Goal: Navigation & Orientation: Find specific page/section

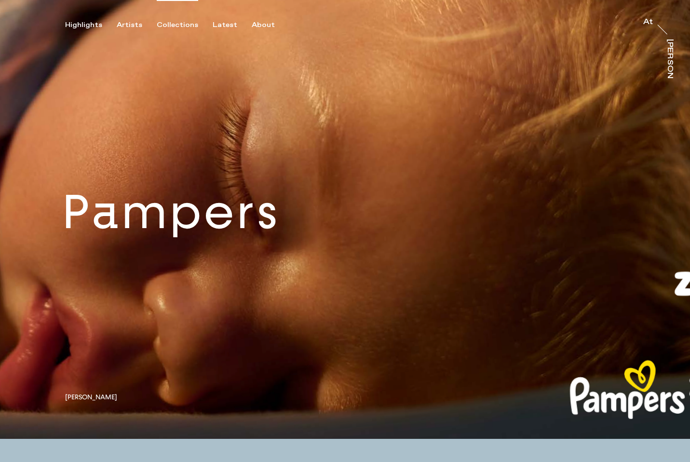
click at [175, 27] on div "Collections" at bounding box center [177, 25] width 41 height 9
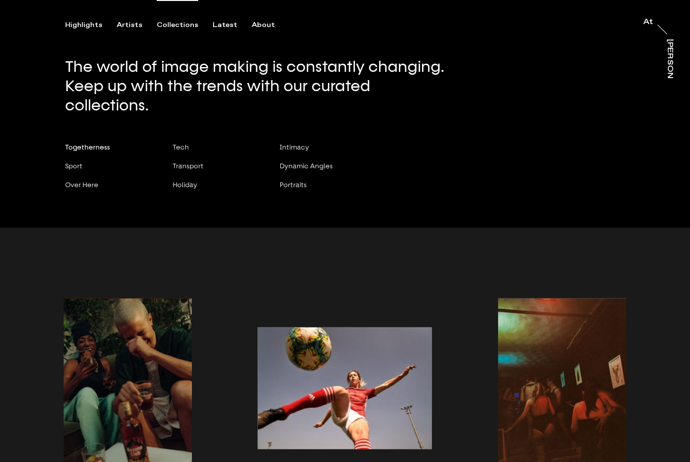
click at [91, 143] on span "Togetherness" at bounding box center [87, 147] width 45 height 8
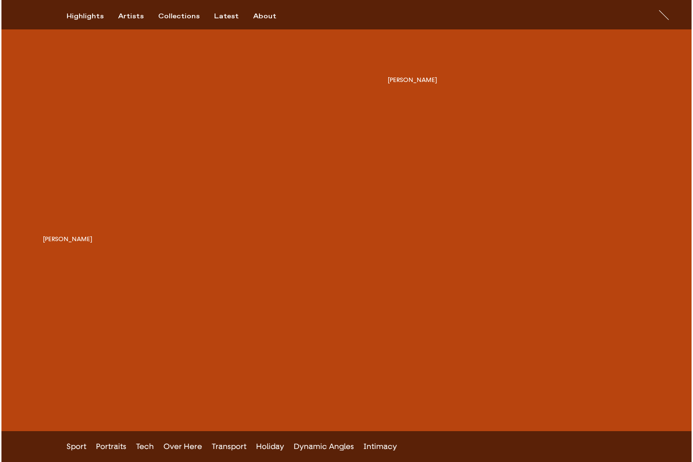
scroll to position [2352, 0]
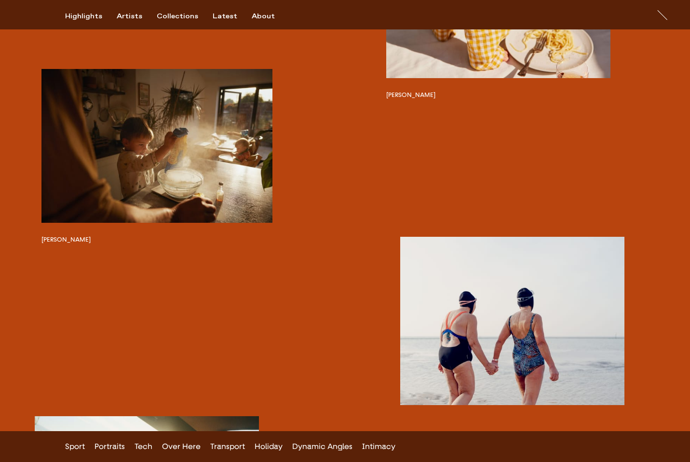
click at [233, 160] on button "button" at bounding box center [156, 146] width 231 height 154
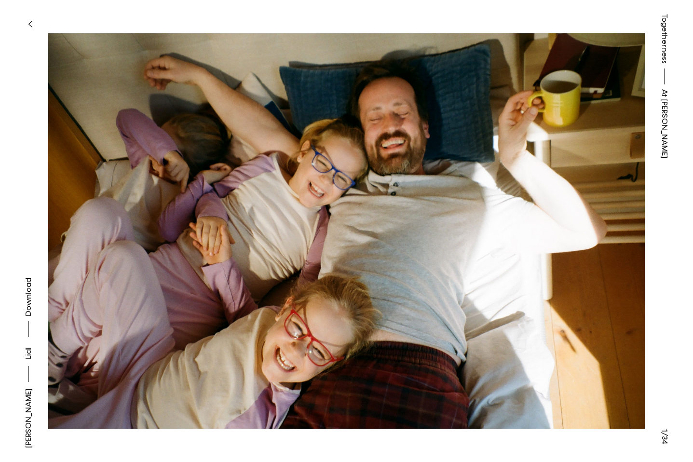
click at [595, 235] on img at bounding box center [346, 231] width 597 height 434
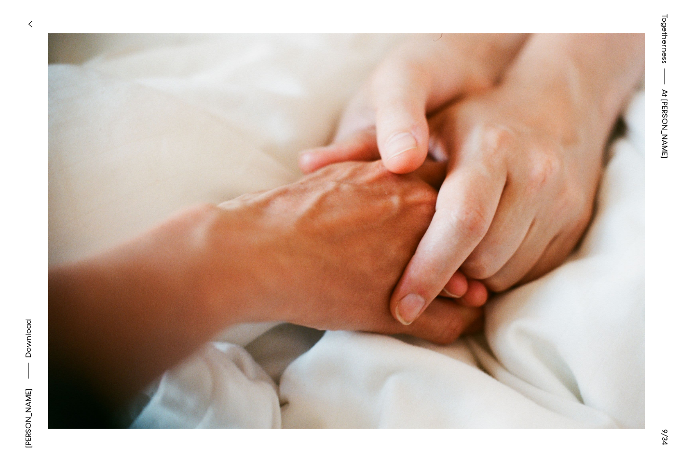
click at [30, 18] on button "button" at bounding box center [29, 24] width 21 height 21
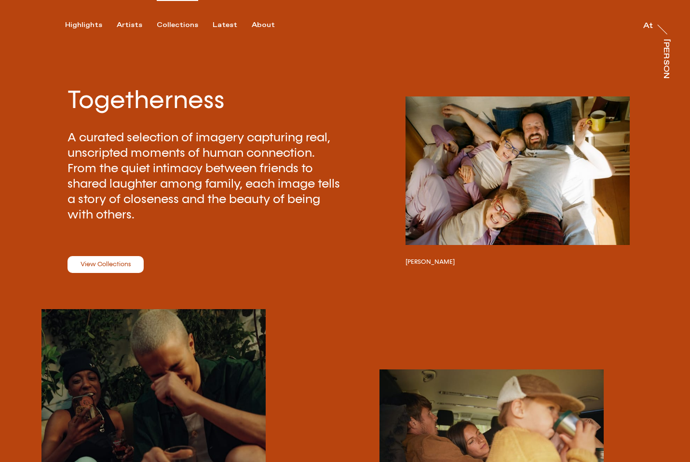
click at [171, 21] on div "Collections" at bounding box center [177, 25] width 41 height 9
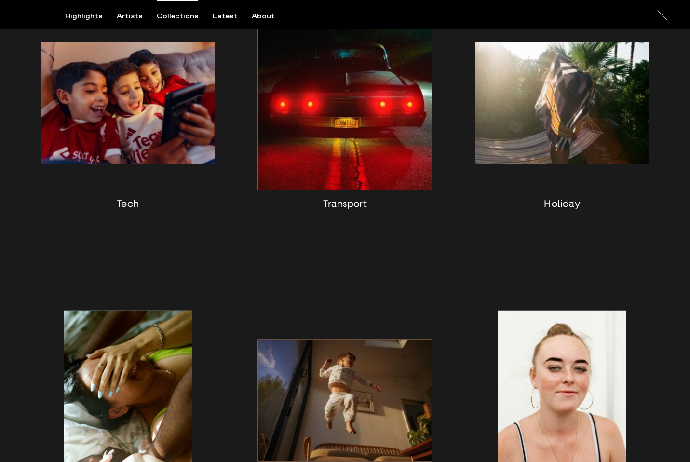
scroll to position [581, 0]
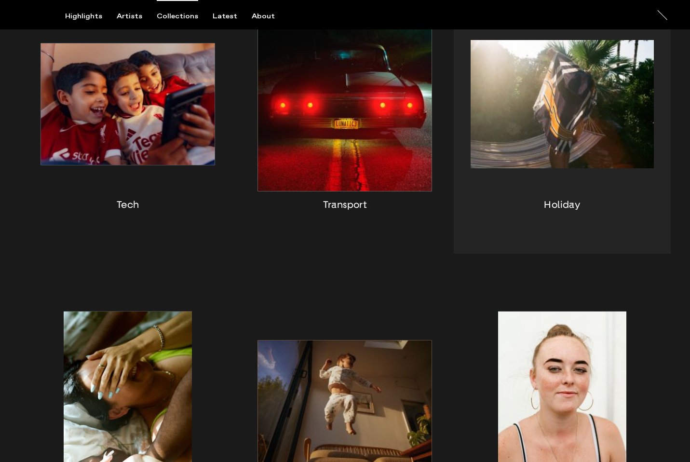
click at [579, 92] on div "button" at bounding box center [562, 116] width 217 height 275
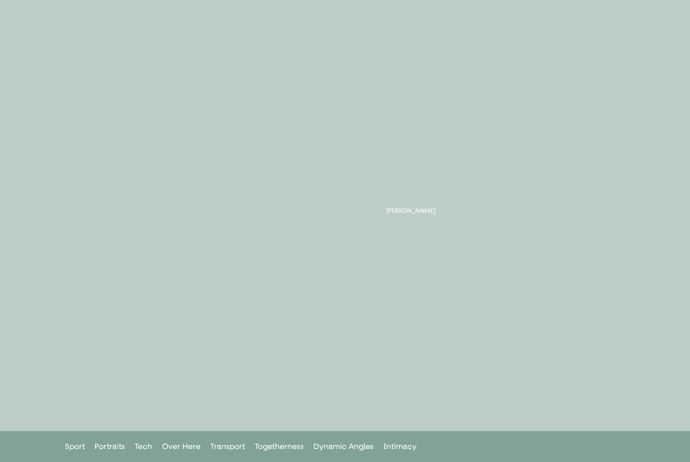
scroll to position [5074, 0]
